Goal: Transaction & Acquisition: Download file/media

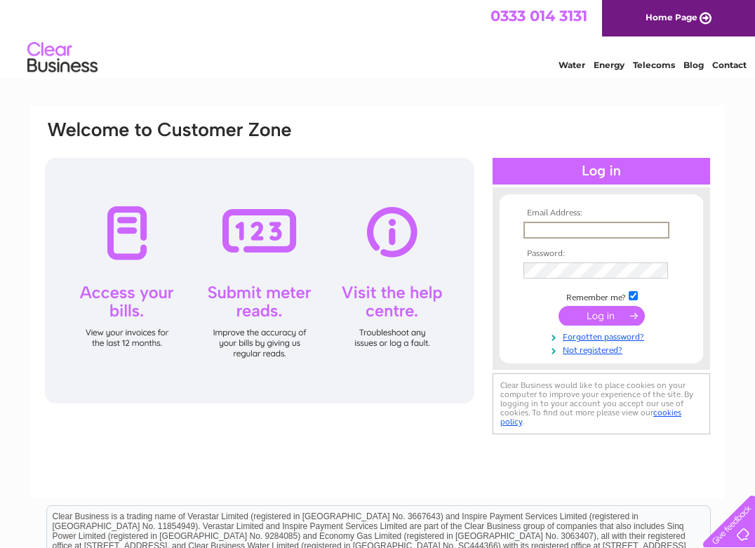
click at [542, 225] on input "text" at bounding box center [597, 230] width 146 height 17
type input "[EMAIL_ADDRESS][DOMAIN_NAME]"
click at [635, 293] on input "checkbox" at bounding box center [633, 295] width 9 height 9
checkbox input "false"
click at [596, 312] on input "submit" at bounding box center [602, 315] width 86 height 20
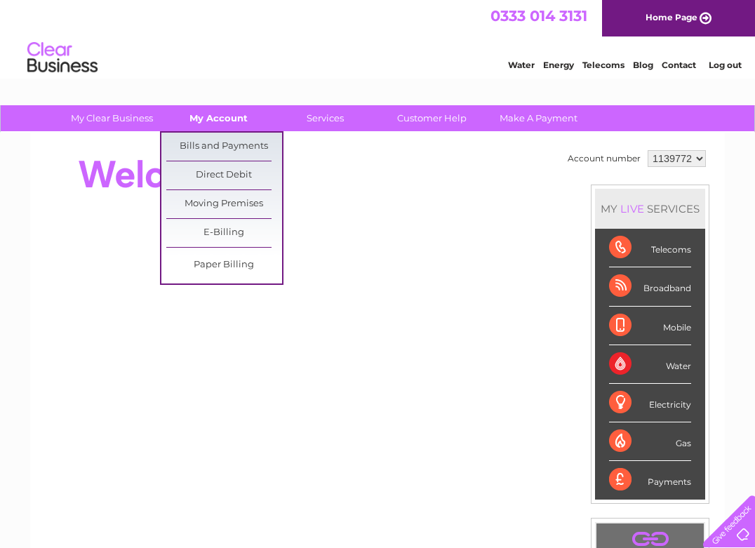
click at [216, 117] on link "My Account" at bounding box center [219, 118] width 116 height 26
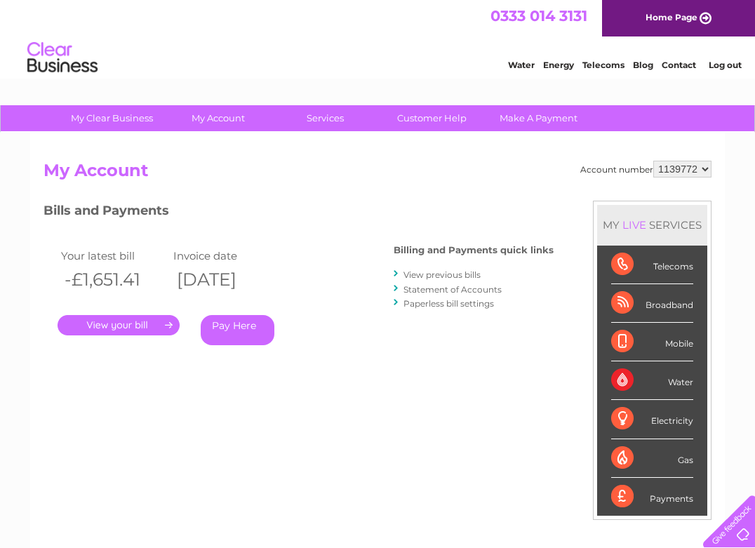
click at [136, 325] on link "." at bounding box center [119, 325] width 122 height 20
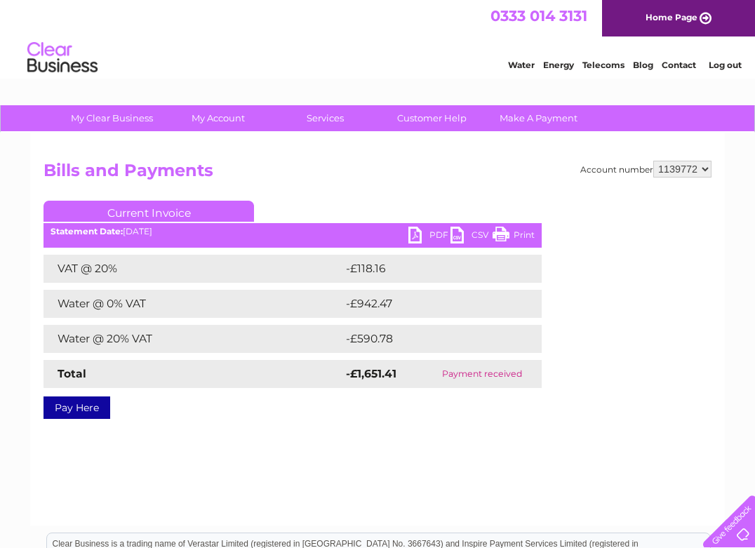
click at [456, 240] on link "CSV" at bounding box center [472, 237] width 42 height 20
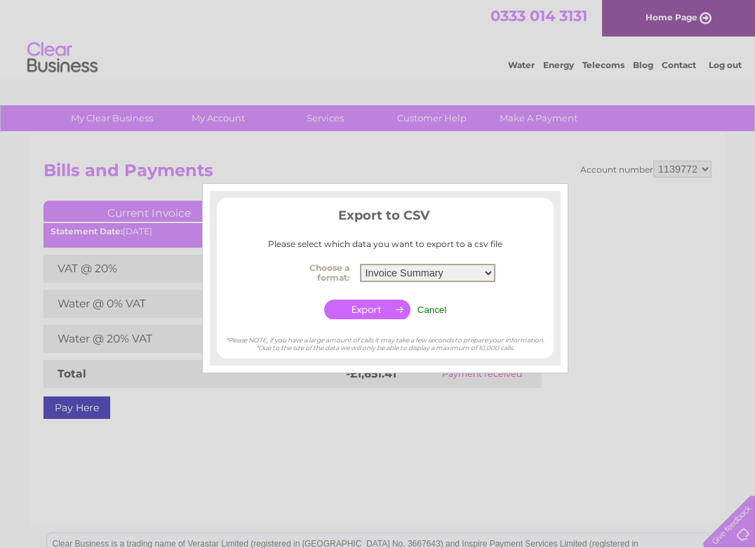
click at [360, 264] on select "Invoice Summary Service Charge Summary" at bounding box center [427, 273] width 135 height 18
select select "4"
click option "Service Charge Summary" at bounding box center [0, 0] width 0 height 0
click at [369, 309] on input "button" at bounding box center [367, 310] width 86 height 20
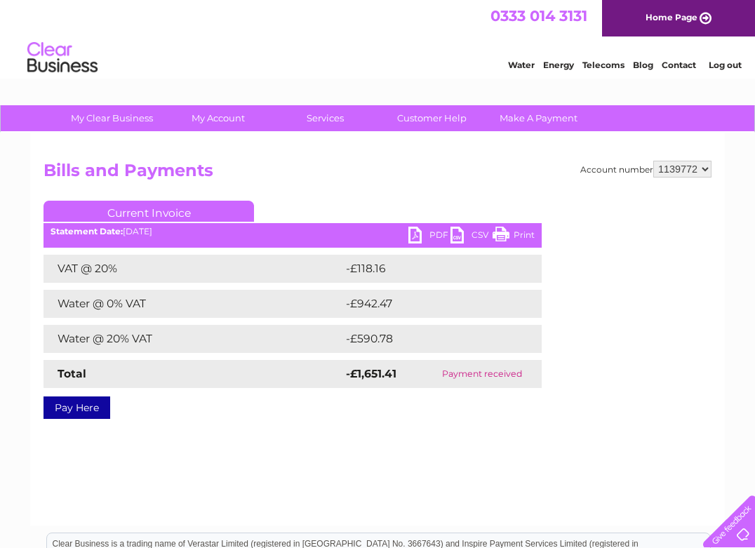
click at [302, 418] on div "Account number 1139772 Bills and Payments Current Invoice PDF CSV Print VAT @ 2…" at bounding box center [377, 329] width 695 height 393
click at [498, 234] on link "Print" at bounding box center [514, 237] width 42 height 20
click at [443, 119] on link "Customer Help" at bounding box center [432, 118] width 116 height 26
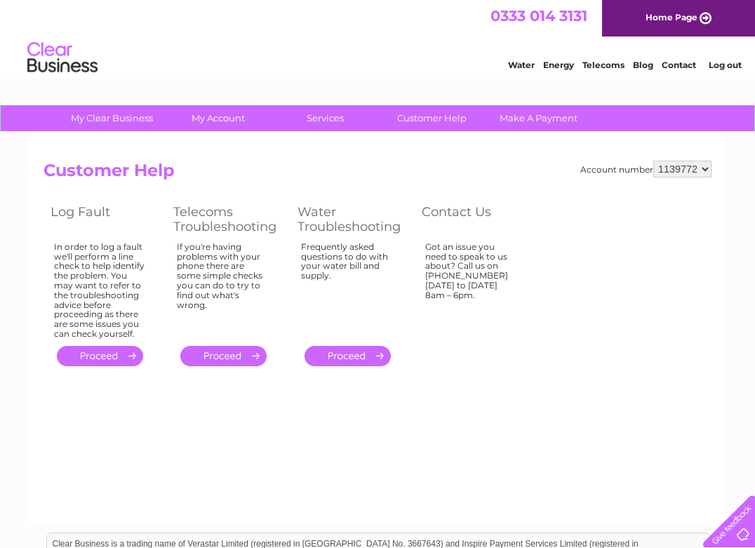
click at [654, 161] on select "1139772" at bounding box center [683, 169] width 58 height 17
click at [642, 211] on iframe at bounding box center [670, 285] width 84 height 168
